Goal: Task Accomplishment & Management: Complete application form

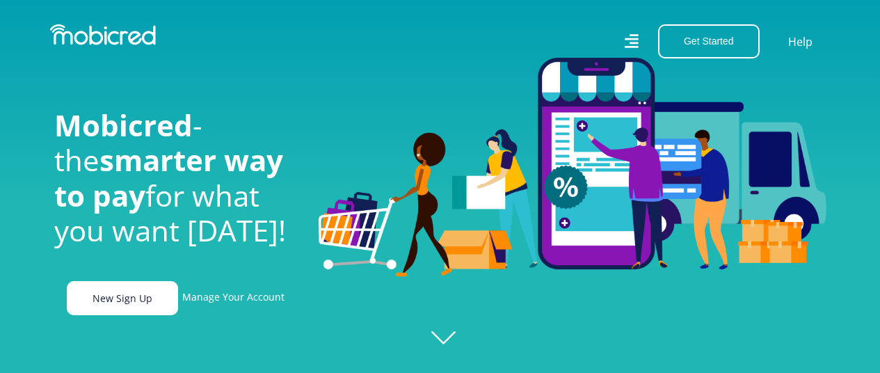
scroll to position [60, 0]
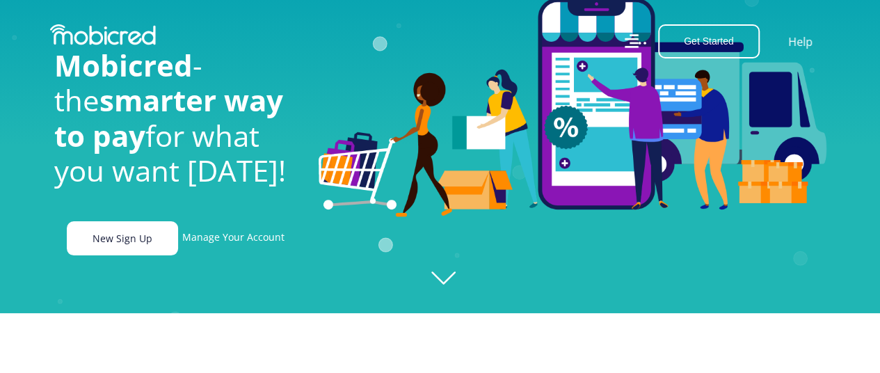
click at [154, 248] on link "New Sign Up" at bounding box center [122, 238] width 111 height 34
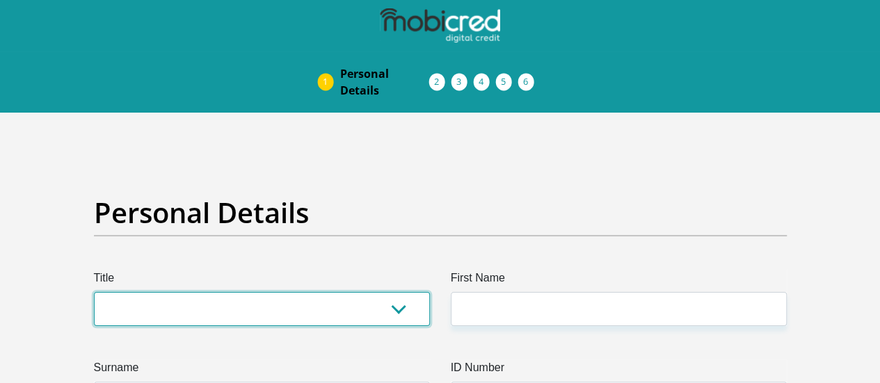
click at [234, 292] on select "Mr Ms Mrs Dr [PERSON_NAME]" at bounding box center [262, 309] width 336 height 34
select select "Mr"
click at [94, 292] on select "Mr Ms Mrs Dr [PERSON_NAME]" at bounding box center [262, 309] width 336 height 34
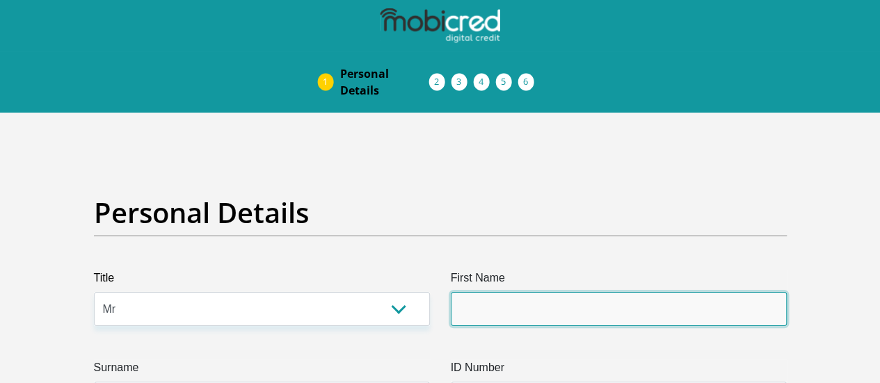
click at [506, 292] on input "First Name" at bounding box center [619, 309] width 336 height 34
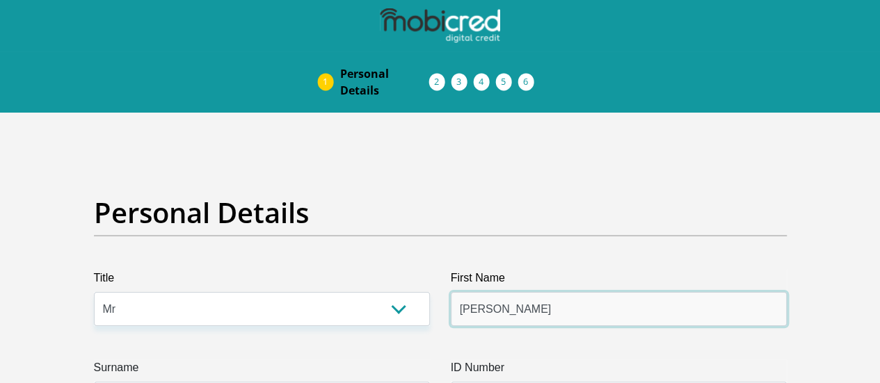
scroll to position [112, 0]
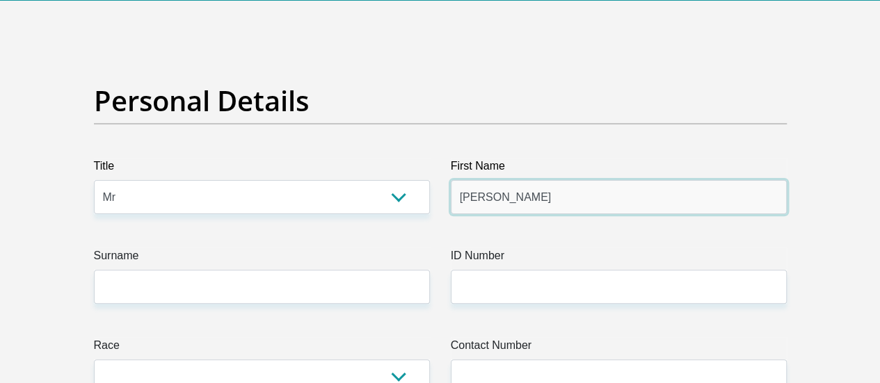
type input "[PERSON_NAME]"
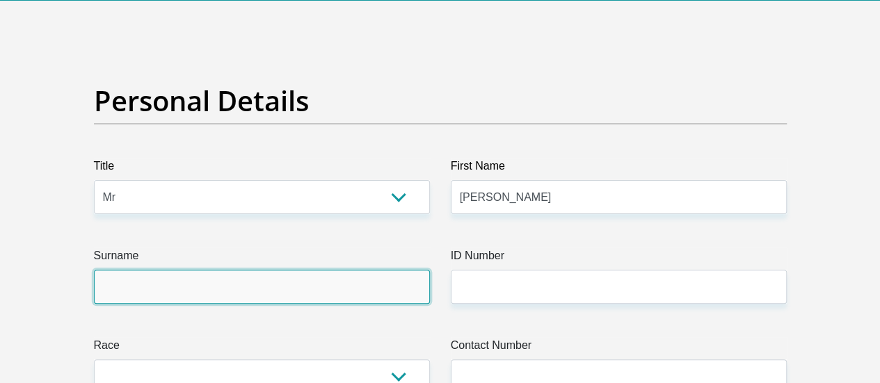
click at [319, 270] on input "Surname" at bounding box center [262, 287] width 336 height 34
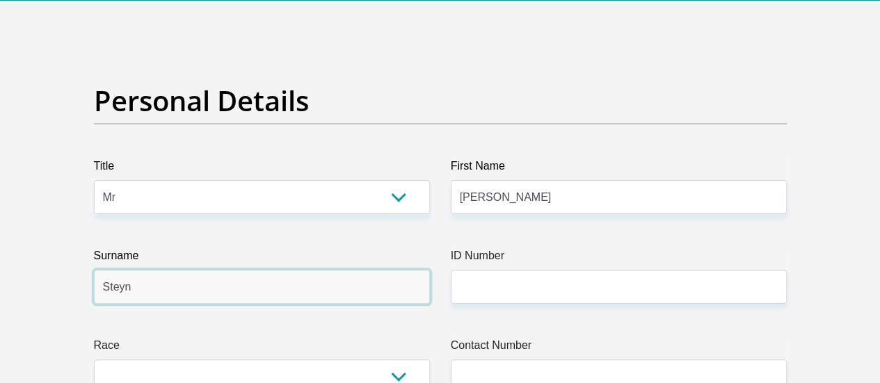
type input "Steyn"
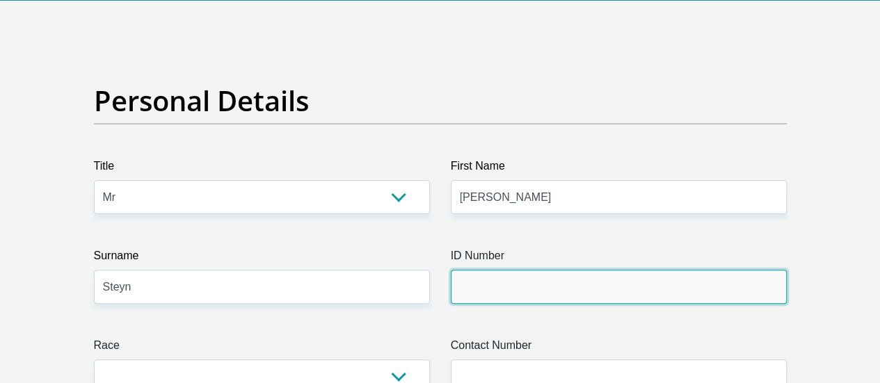
click at [469, 270] on input "ID Number" at bounding box center [619, 287] width 336 height 34
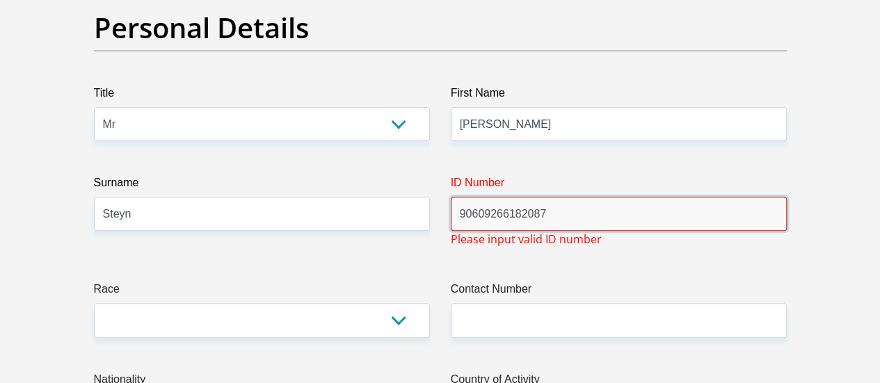
scroll to position [184, 0]
type input "90609266182087"
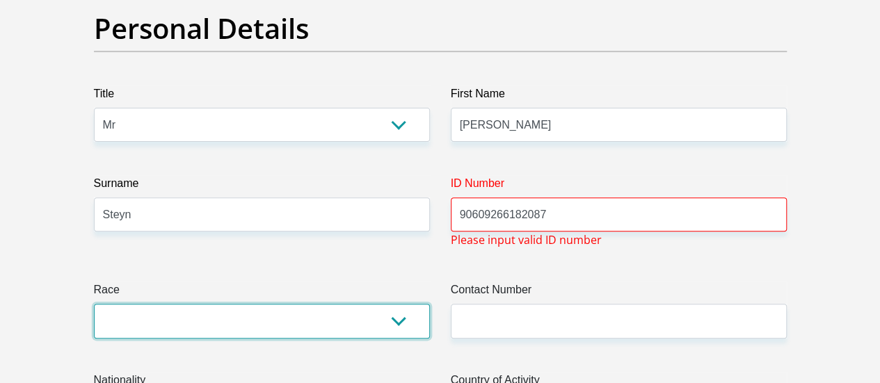
click at [351, 304] on select "Black Coloured Indian White Other" at bounding box center [262, 321] width 336 height 34
select select "4"
click at [94, 304] on select "Black Coloured Indian White Other" at bounding box center [262, 321] width 336 height 34
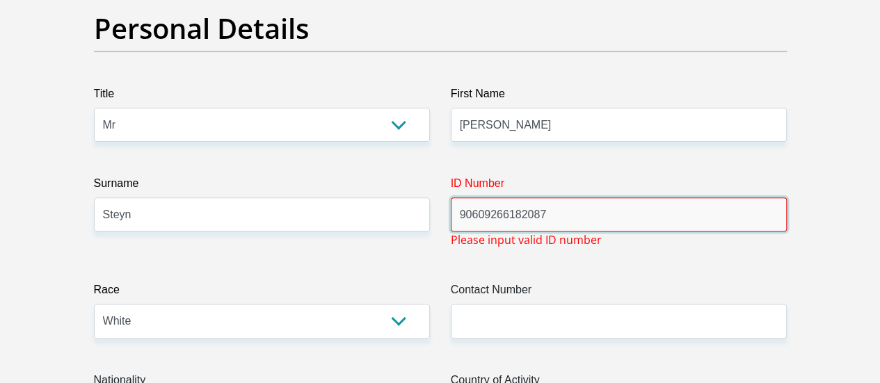
click at [472, 198] on input "90609266182087" at bounding box center [619, 215] width 336 height 34
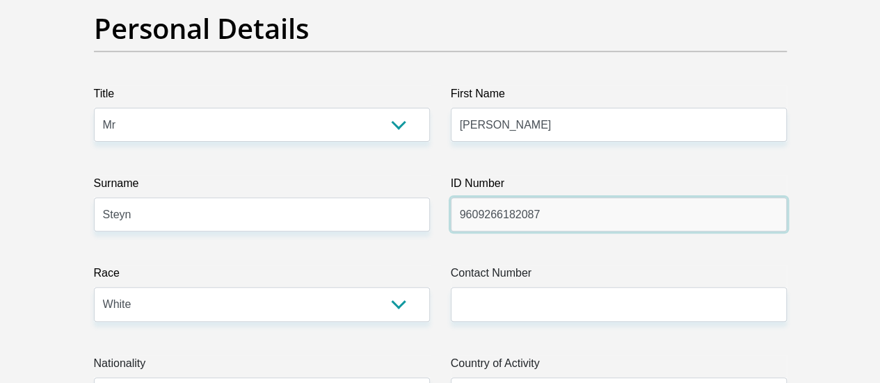
type input "9609266182087"
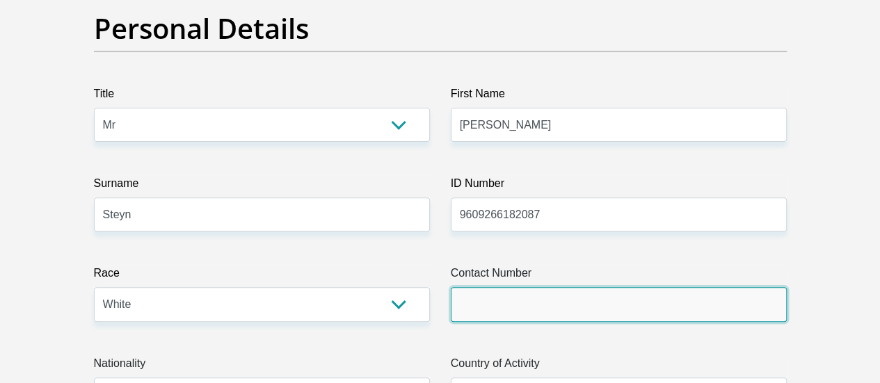
click at [488, 287] on input "Contact Number" at bounding box center [619, 304] width 336 height 34
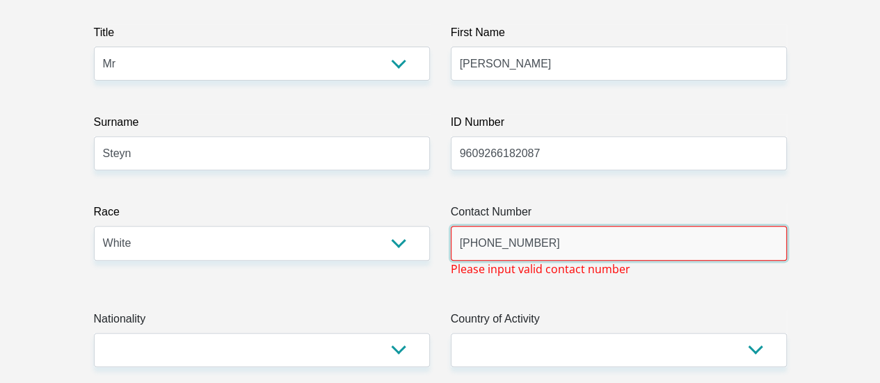
scroll to position [247, 0]
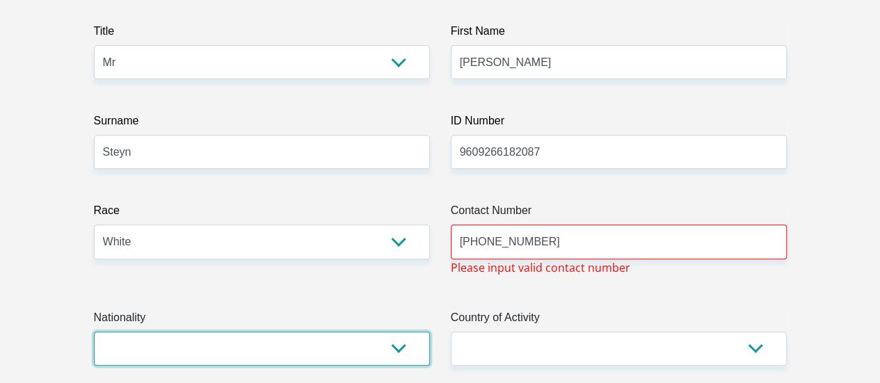
click at [342, 332] on select "[GEOGRAPHIC_DATA] [GEOGRAPHIC_DATA] [GEOGRAPHIC_DATA] [GEOGRAPHIC_DATA] [GEOGRA…" at bounding box center [262, 349] width 336 height 34
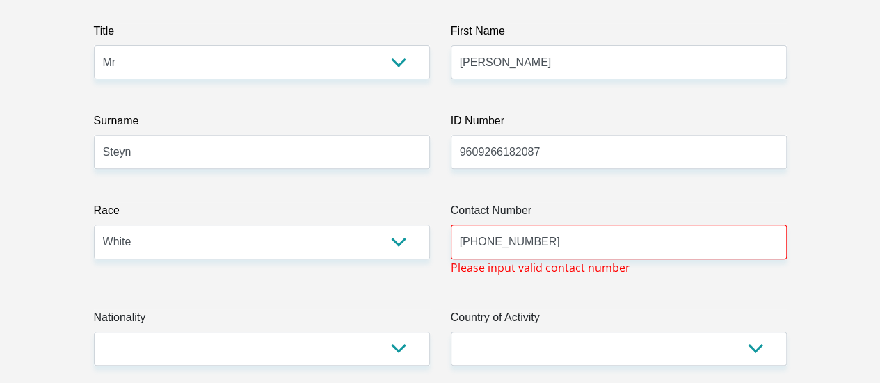
click at [481, 259] on span "Please input valid contact number" at bounding box center [540, 267] width 179 height 17
drag, startPoint x: 566, startPoint y: 190, endPoint x: 467, endPoint y: 191, distance: 98.8
click at [467, 225] on input "[PHONE_NUMBER]" at bounding box center [619, 242] width 336 height 34
type input "+"
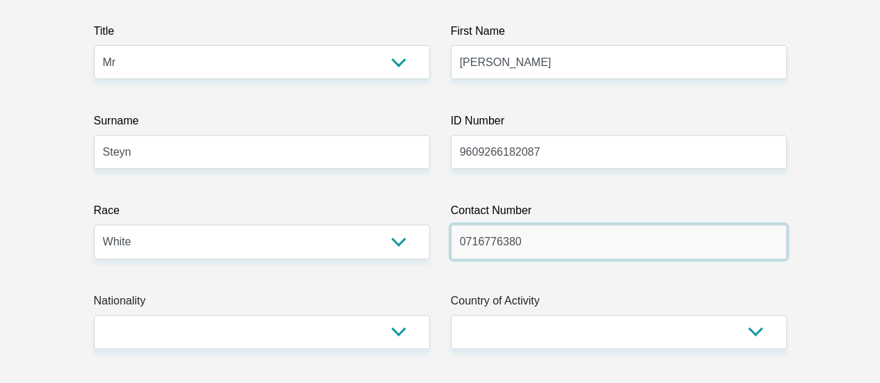
type input "0716776380"
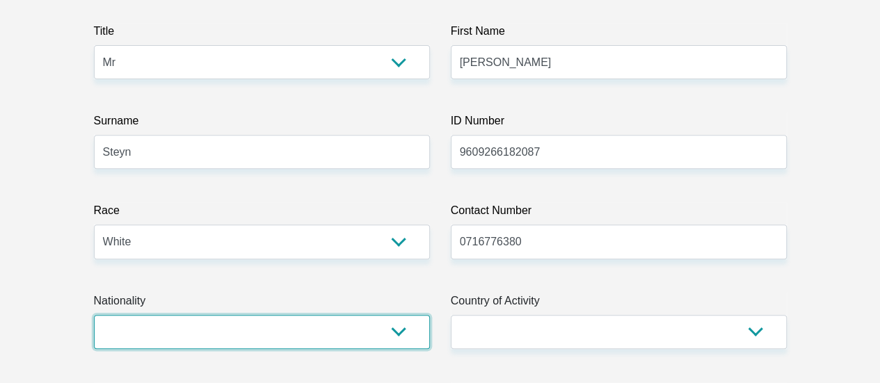
click at [390, 315] on select "[GEOGRAPHIC_DATA] [GEOGRAPHIC_DATA] [GEOGRAPHIC_DATA] [GEOGRAPHIC_DATA] [GEOGRA…" at bounding box center [262, 332] width 336 height 34
select select "ZAF"
click at [94, 315] on select "[GEOGRAPHIC_DATA] [GEOGRAPHIC_DATA] [GEOGRAPHIC_DATA] [GEOGRAPHIC_DATA] [GEOGRA…" at bounding box center [262, 332] width 336 height 34
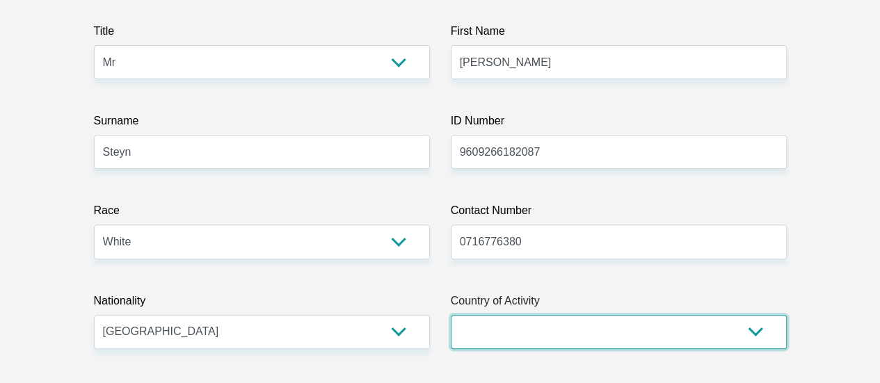
click at [640, 315] on select "[GEOGRAPHIC_DATA] [GEOGRAPHIC_DATA] [GEOGRAPHIC_DATA] [GEOGRAPHIC_DATA] [GEOGRA…" at bounding box center [619, 332] width 336 height 34
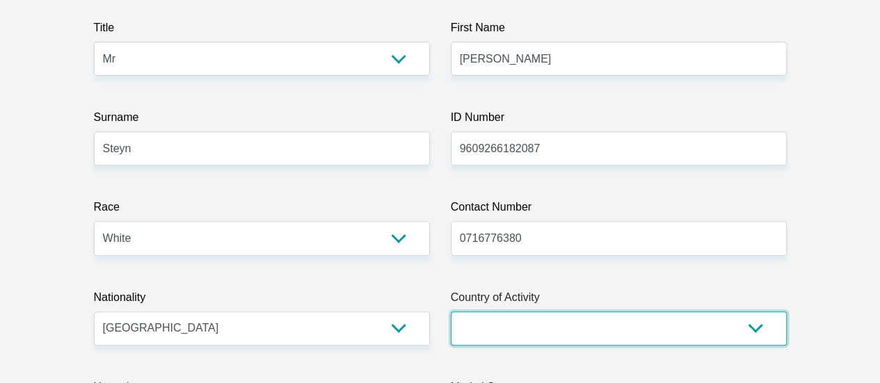
click at [655, 312] on select "[GEOGRAPHIC_DATA] [GEOGRAPHIC_DATA] [GEOGRAPHIC_DATA] [GEOGRAPHIC_DATA] [GEOGRA…" at bounding box center [619, 329] width 336 height 34
select select "ZAF"
click at [451, 312] on select "[GEOGRAPHIC_DATA] [GEOGRAPHIC_DATA] [GEOGRAPHIC_DATA] [GEOGRAPHIC_DATA] [GEOGRA…" at bounding box center [619, 329] width 336 height 34
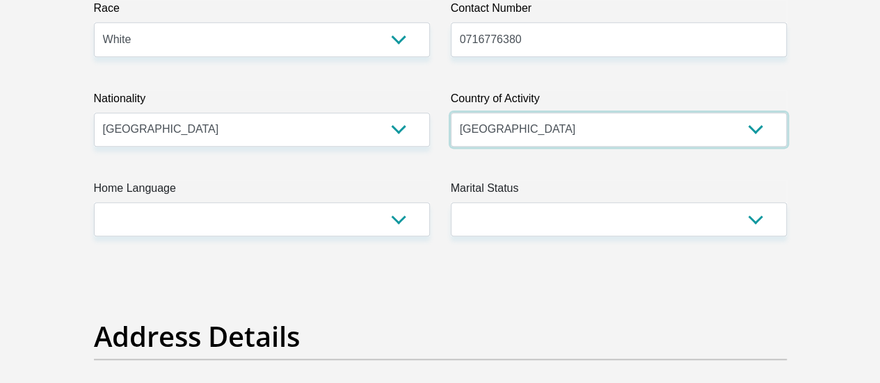
scroll to position [469, 0]
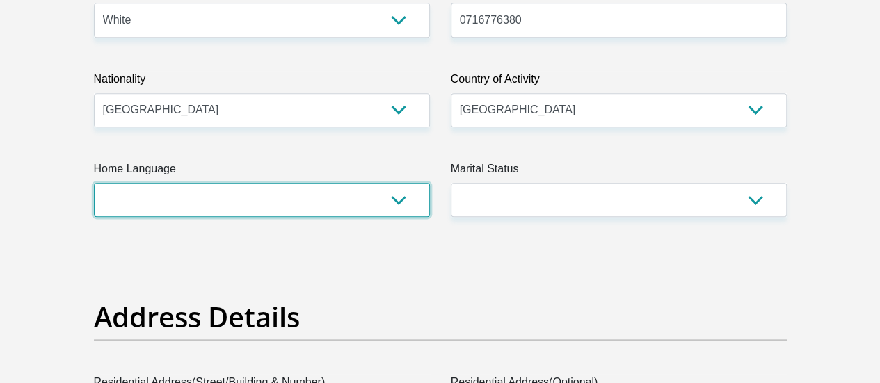
click at [406, 183] on select "Afrikaans English Sepedi South Ndebele Southern Sotho Swati Tsonga Tswana Venda…" at bounding box center [262, 200] width 336 height 34
select select "afr"
click at [94, 183] on select "Afrikaans English Sepedi South Ndebele Southern Sotho Swati Tsonga Tswana Venda…" at bounding box center [262, 200] width 336 height 34
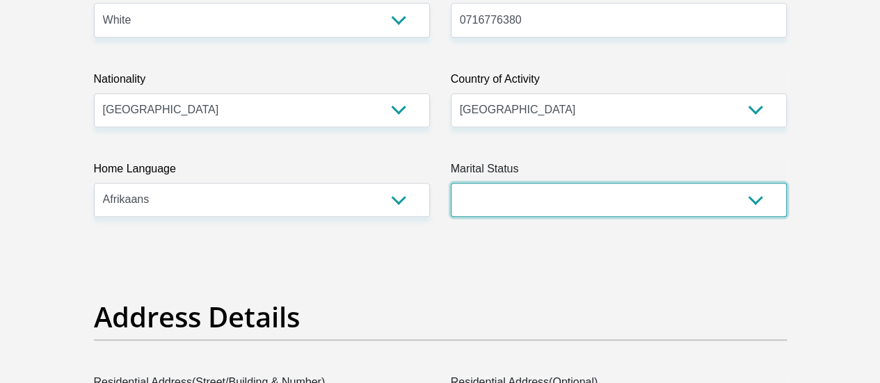
click at [557, 183] on select "Married ANC Single Divorced Widowed Married COP or Customary Law" at bounding box center [619, 200] width 336 height 34
click at [451, 183] on select "Married ANC Single Divorced Widowed Married COP or Customary Law" at bounding box center [619, 200] width 336 height 34
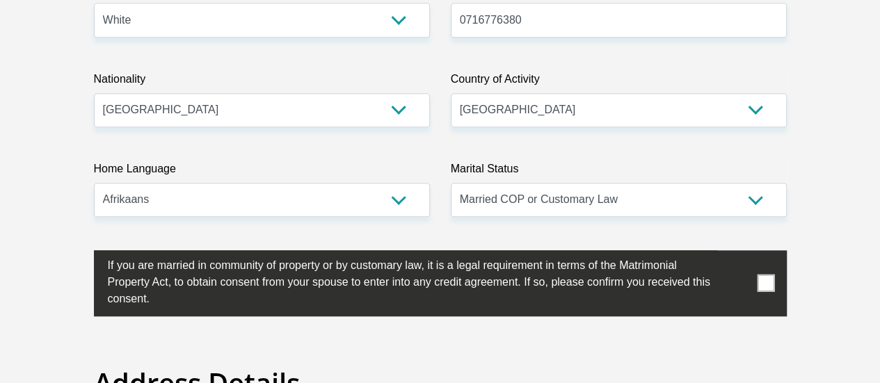
click at [765, 275] on span at bounding box center [765, 283] width 17 height 17
click at [80, 254] on input "checkbox" at bounding box center [80, 254] width 0 height 0
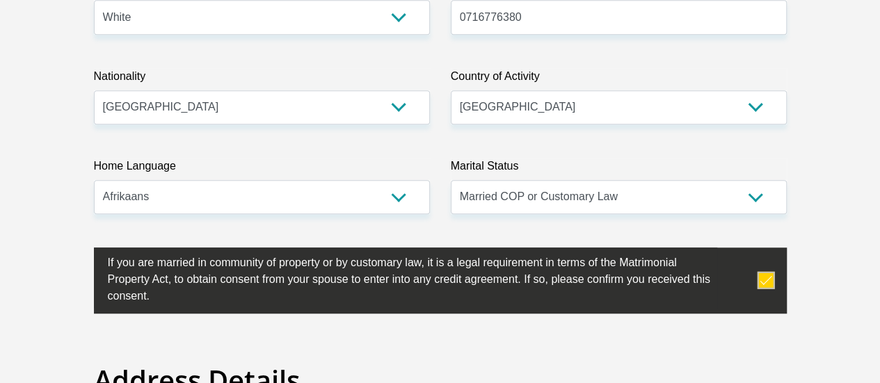
scroll to position [462, 0]
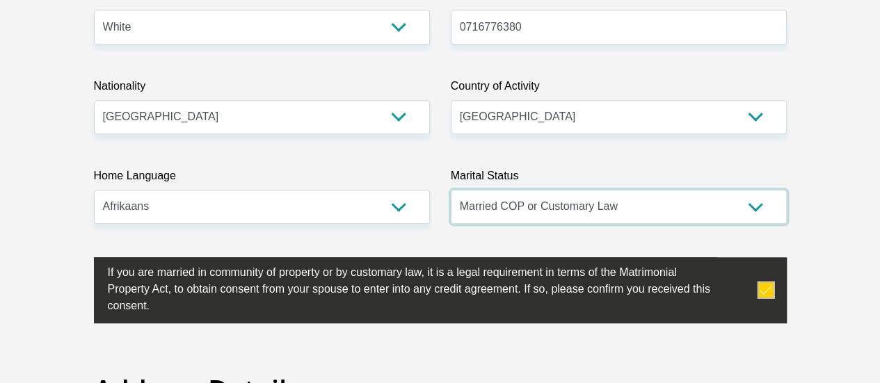
click at [753, 190] on select "Married ANC Single Divorced Widowed Married COP or Customary Law" at bounding box center [619, 207] width 336 height 34
select select "1"
click at [451, 190] on select "Married ANC Single Divorced Widowed Married COP or Customary Law" at bounding box center [619, 207] width 336 height 34
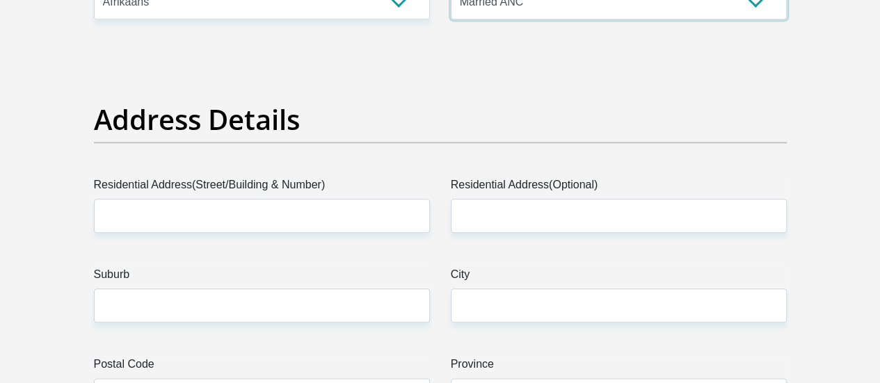
scroll to position [672, 0]
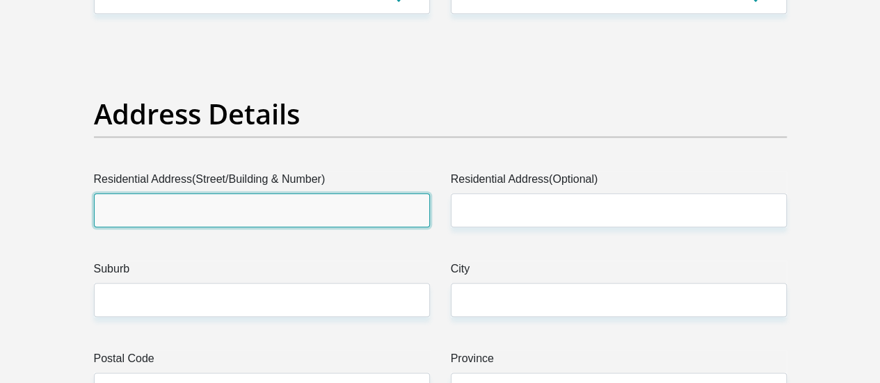
click at [315, 193] on input "Residential Address(Street/Building & Number)" at bounding box center [262, 210] width 336 height 34
type input "2"
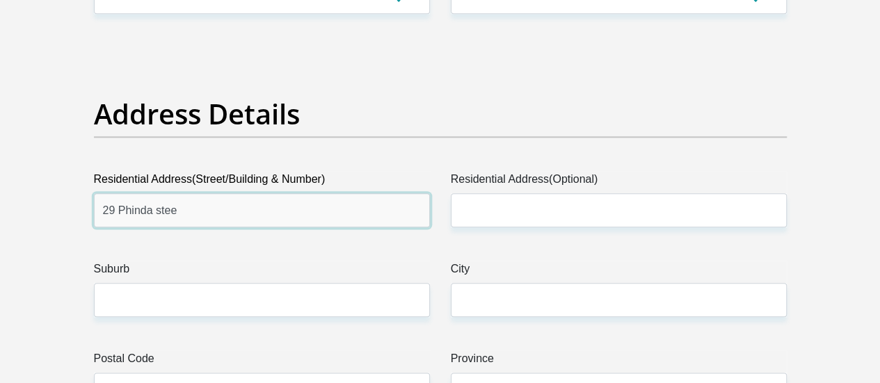
type input "29 Phinda steet"
